Goal: Find specific page/section: Find specific page/section

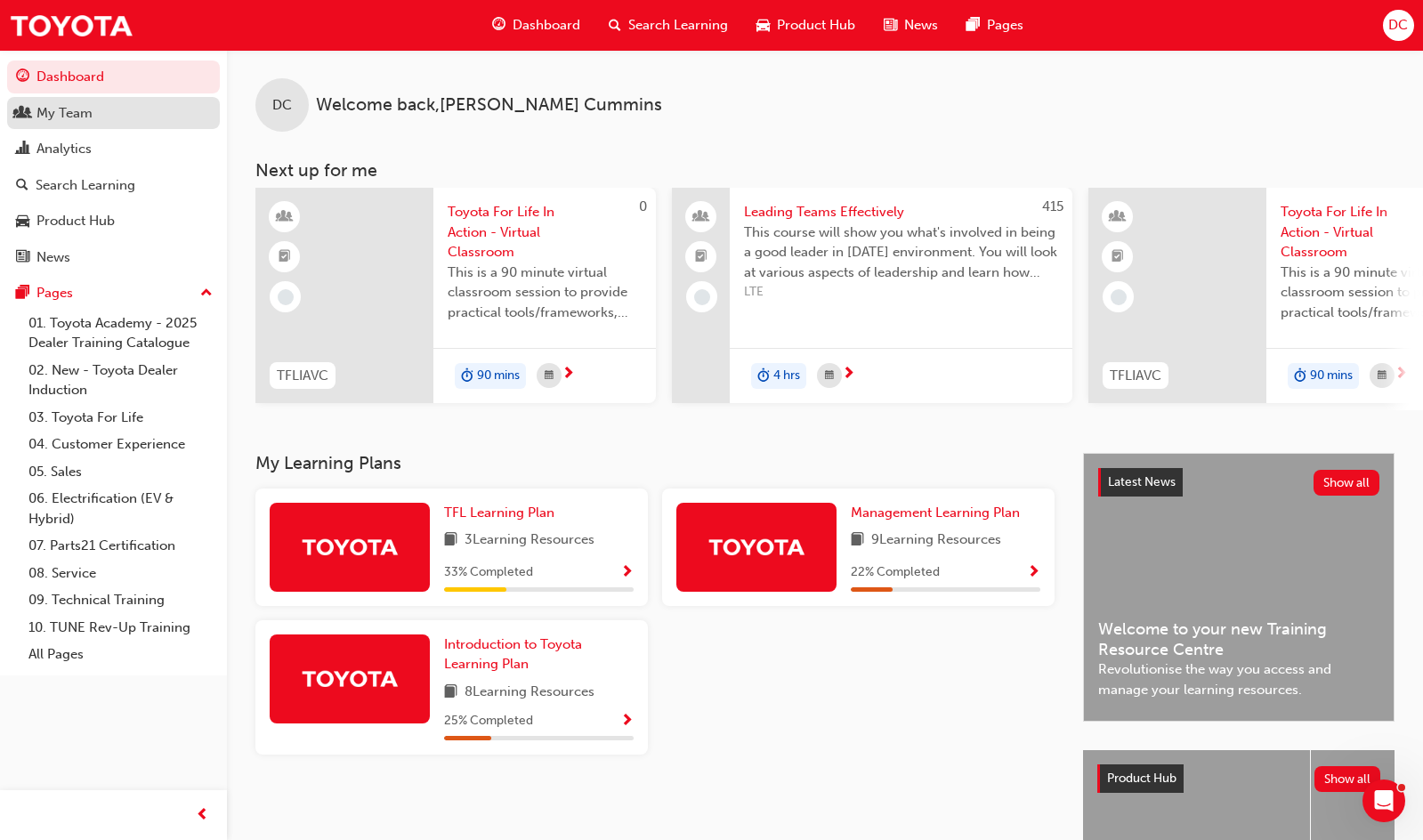
click at [53, 108] on div "My Team" at bounding box center [64, 113] width 56 height 21
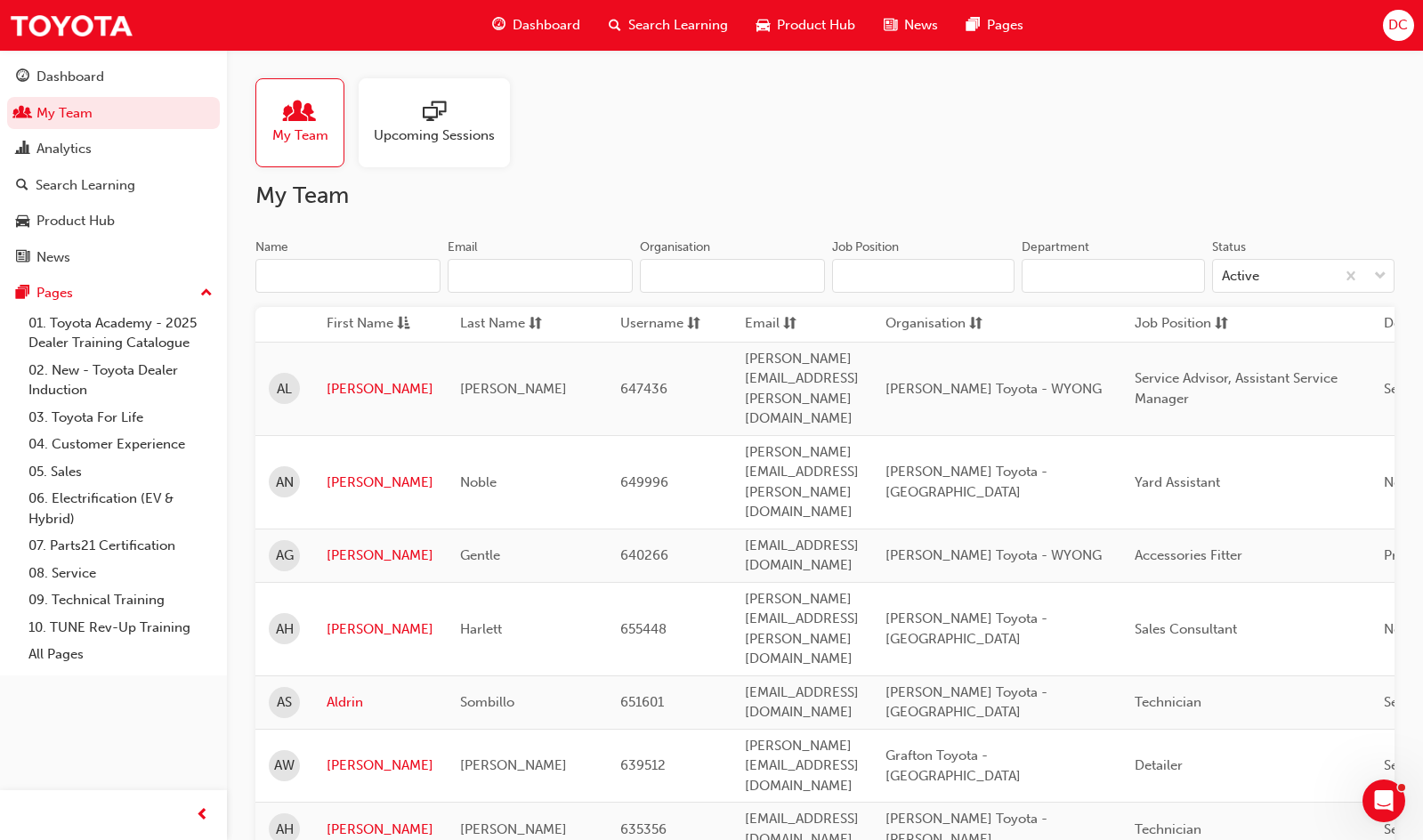
click at [389, 277] on input "Name" at bounding box center [348, 275] width 185 height 33
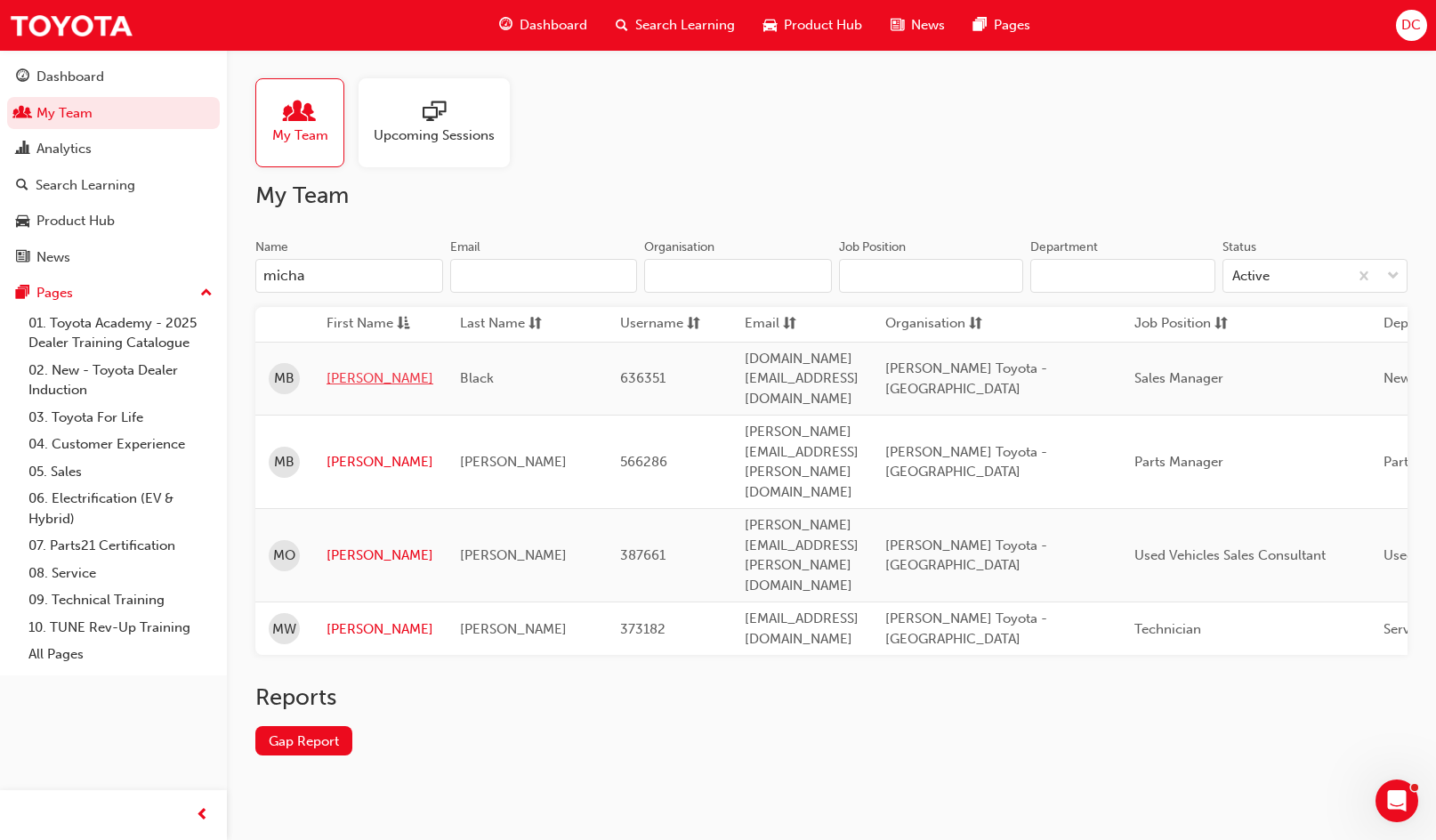
type input "micha"
click at [361, 368] on link "[PERSON_NAME]" at bounding box center [379, 378] width 107 height 21
